Goal: Task Accomplishment & Management: Use online tool/utility

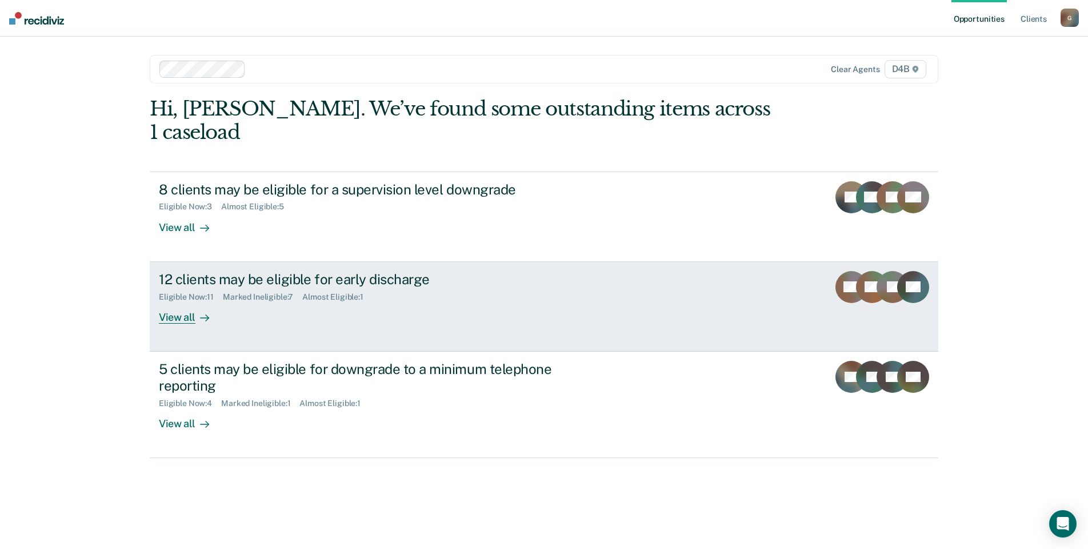
click at [186, 301] on div "View all" at bounding box center [191, 312] width 64 height 22
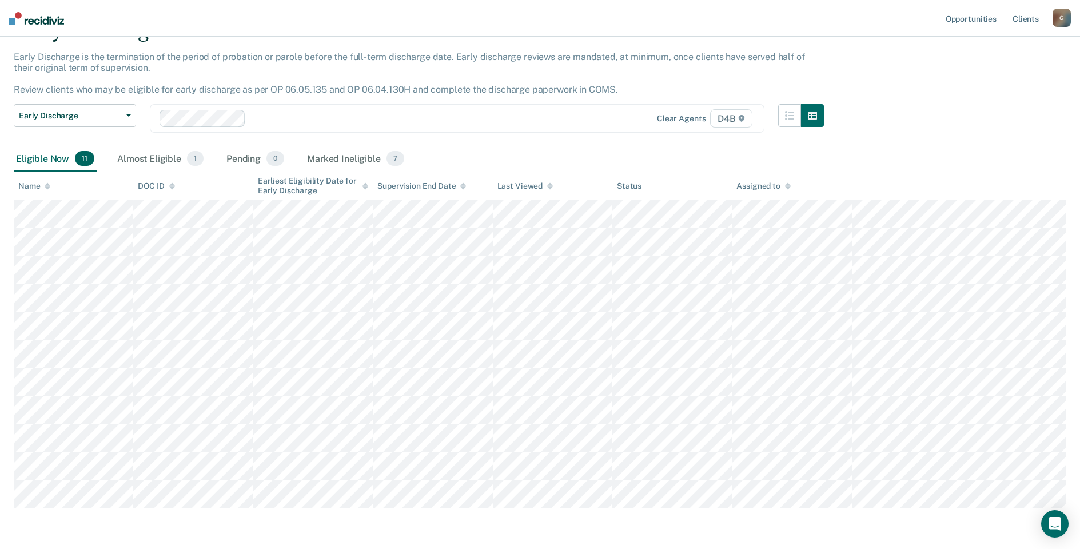
scroll to position [102, 0]
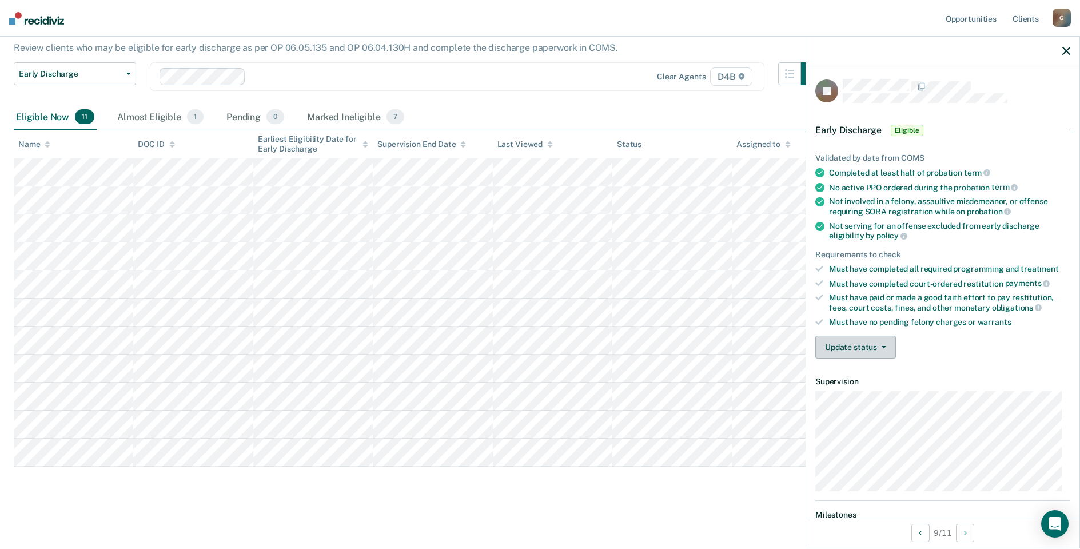
click at [888, 348] on button "Update status" at bounding box center [855, 346] width 81 height 23
click at [988, 356] on div "Update status [PERSON_NAME] Mark Ineligible" at bounding box center [942, 346] width 255 height 23
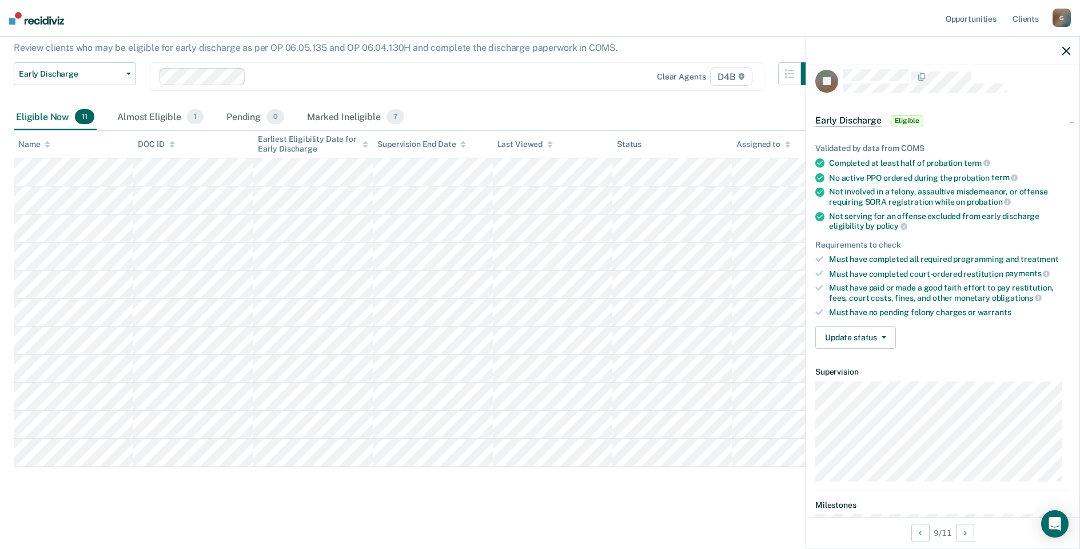
scroll to position [0, 0]
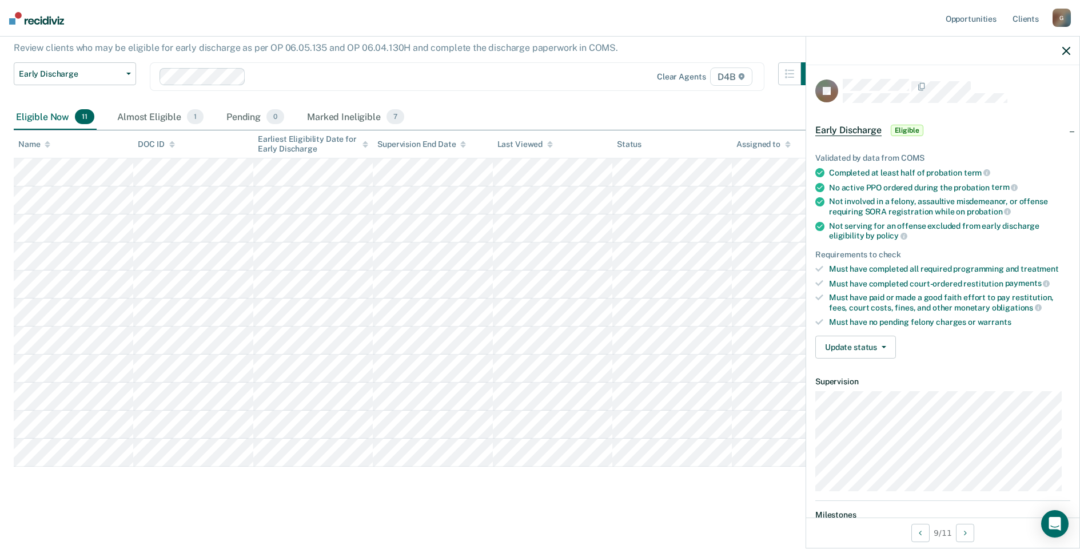
click at [904, 130] on span "Eligible" at bounding box center [906, 130] width 33 height 11
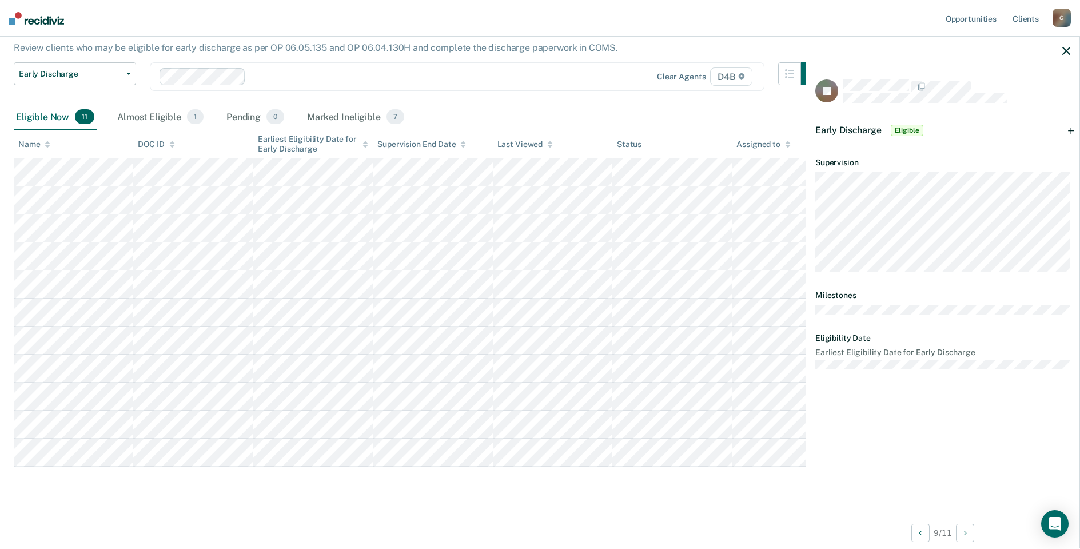
click at [857, 130] on span "Early Discharge" at bounding box center [848, 130] width 66 height 11
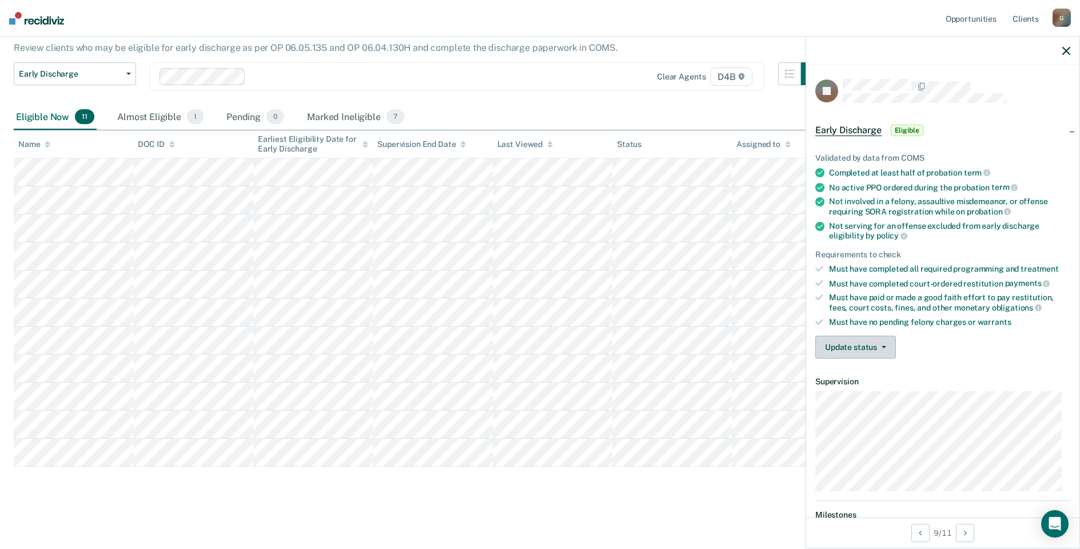
click at [888, 343] on button "Update status" at bounding box center [855, 346] width 81 height 23
click at [877, 374] on button "[PERSON_NAME]" at bounding box center [870, 374] width 110 height 18
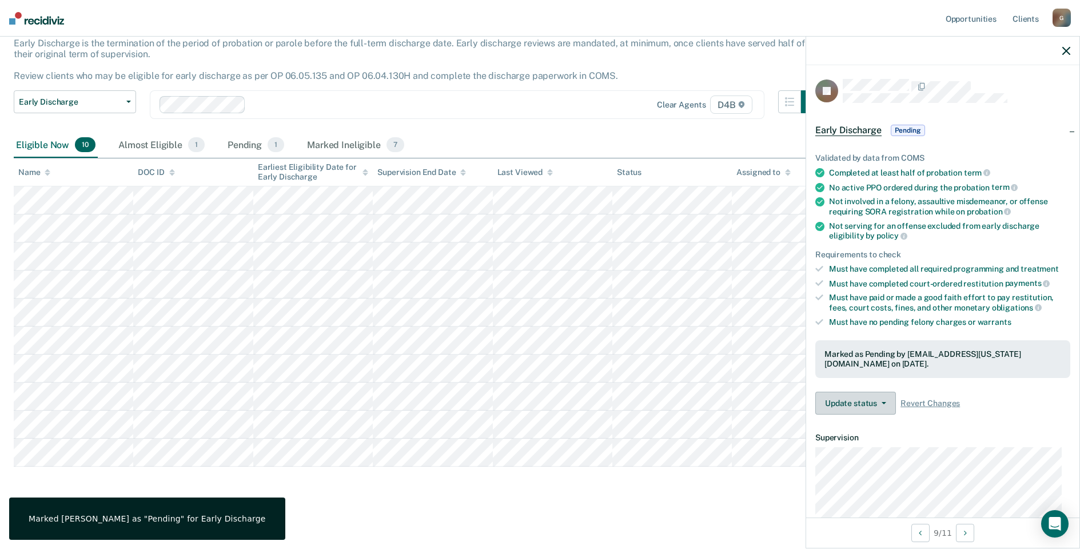
click at [885, 402] on icon "button" at bounding box center [883, 403] width 5 height 2
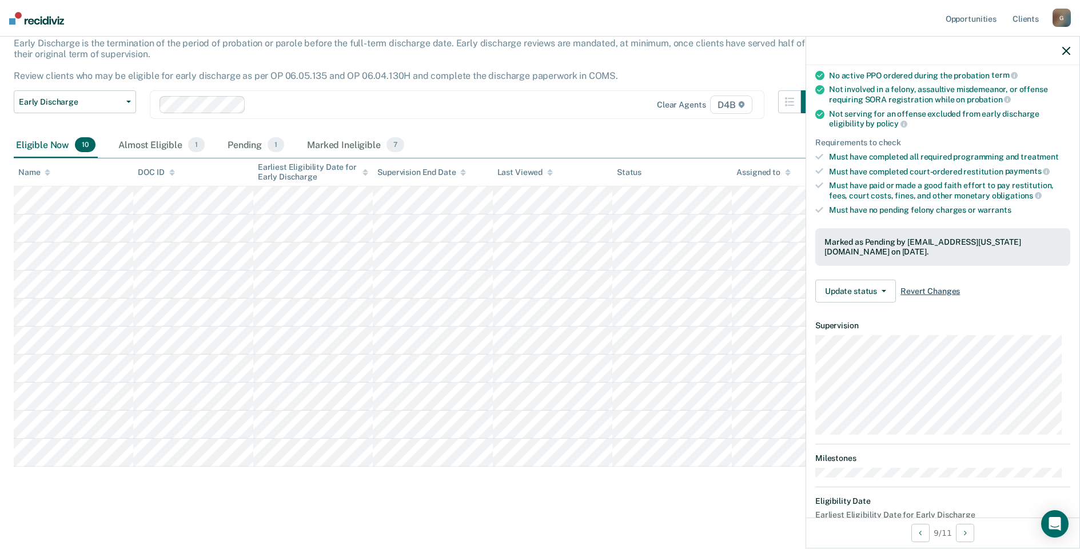
scroll to position [0, 0]
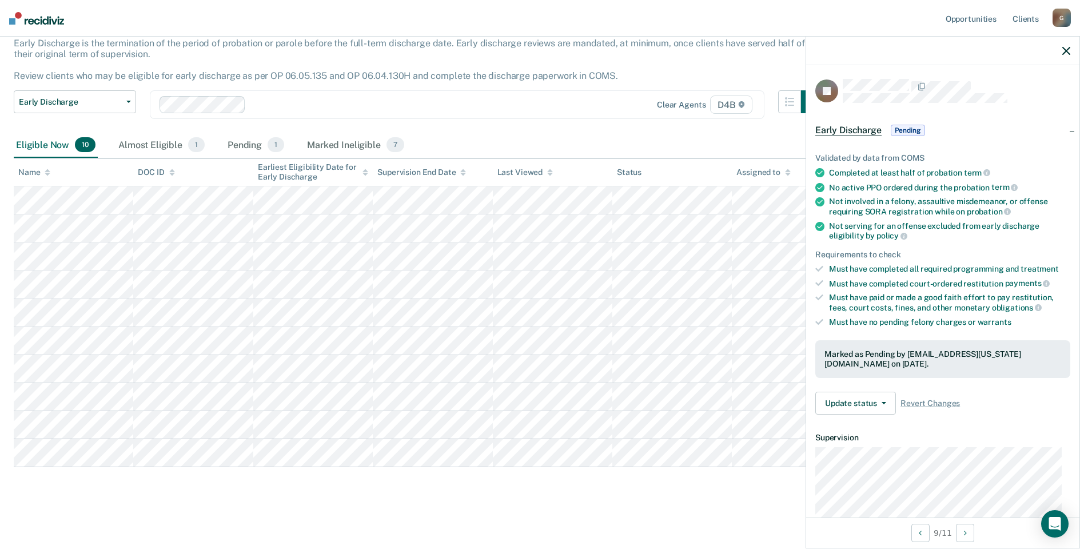
click at [837, 265] on div "Must have completed all required programming and treatment" at bounding box center [949, 269] width 241 height 10
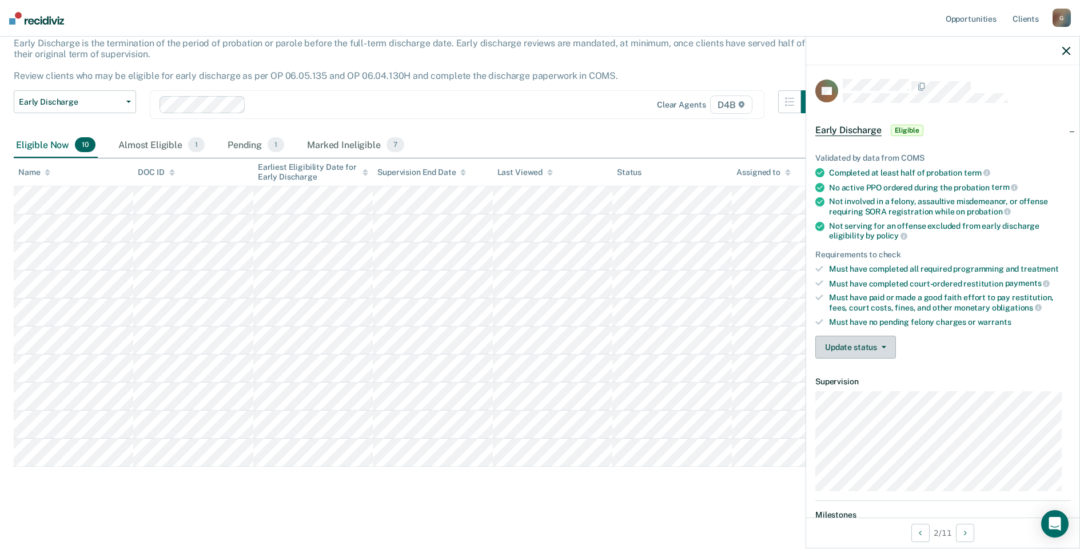
click at [890, 349] on button "Update status" at bounding box center [855, 346] width 81 height 23
click at [872, 375] on button "[PERSON_NAME]" at bounding box center [870, 374] width 110 height 18
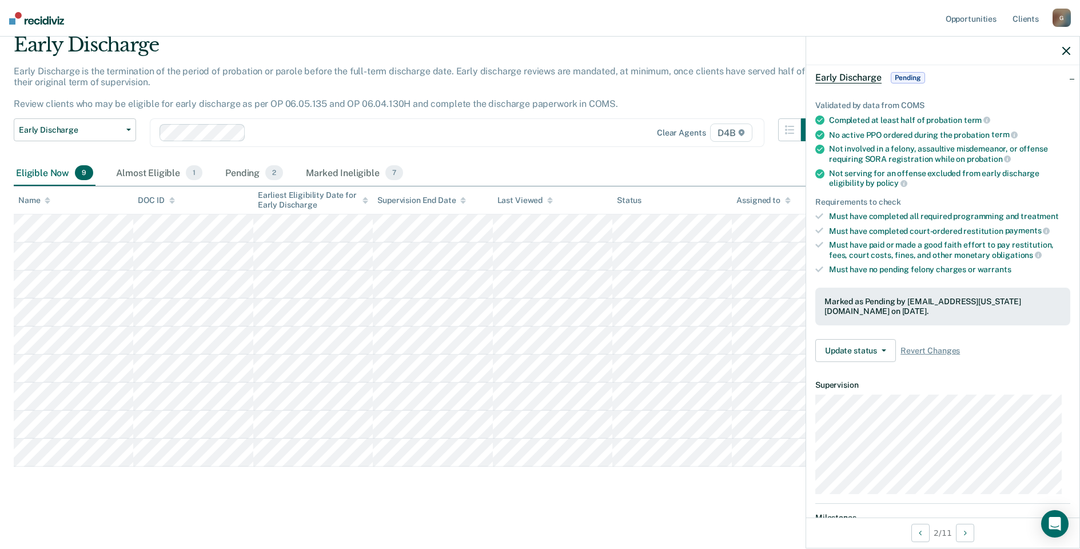
scroll to position [34, 0]
